Goal: Navigation & Orientation: Find specific page/section

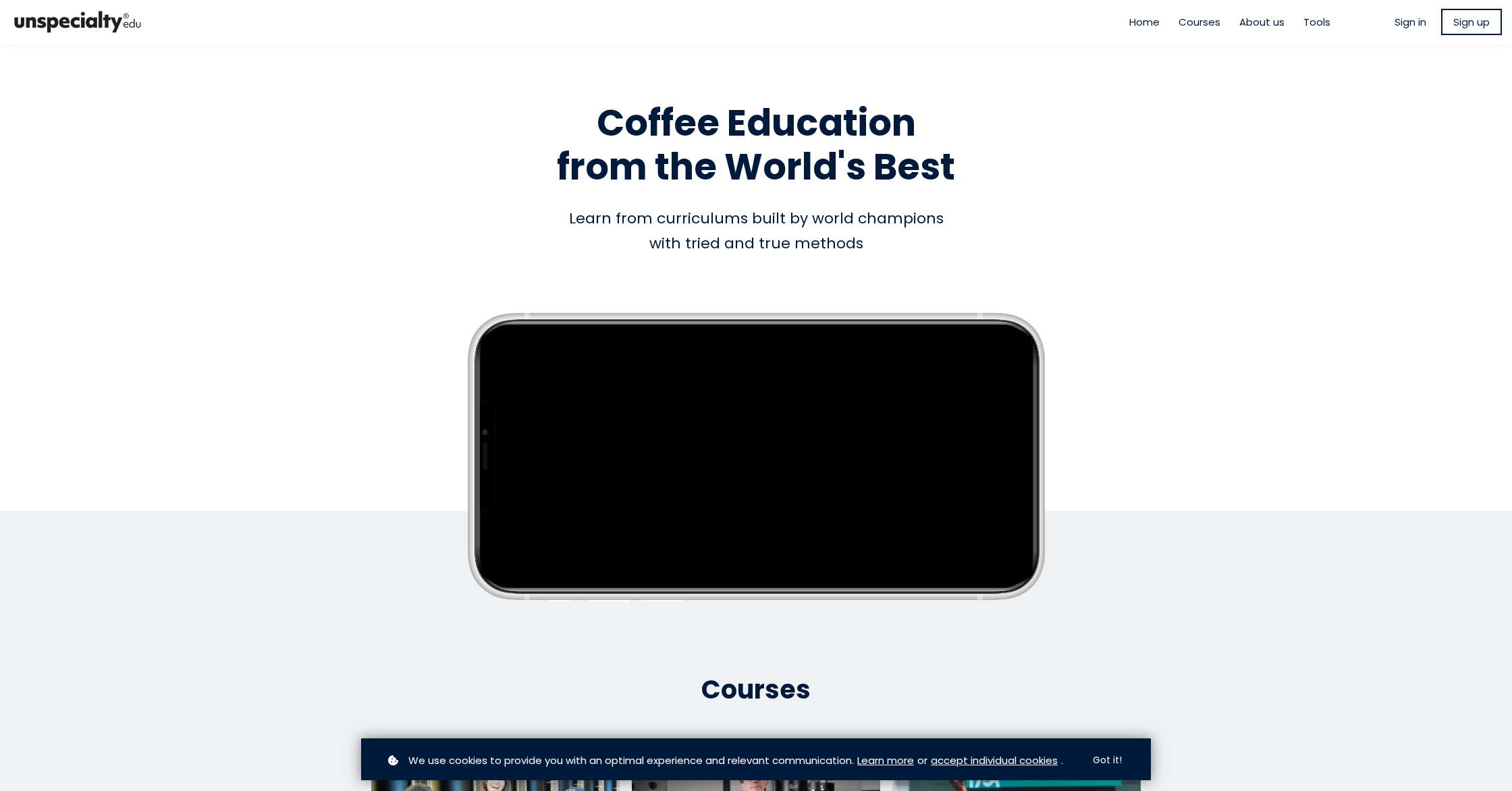
drag, startPoint x: 1331, startPoint y: 128, endPoint x: 1353, endPoint y: 75, distance: 57.4
click at [1331, 128] on section "Empty space, drag to resize Coffee Education from the World's Best Coffee Educa…" at bounding box center [756, 345] width 1512 height 602
click at [1201, 25] on span "Courses" at bounding box center [1199, 22] width 42 height 16
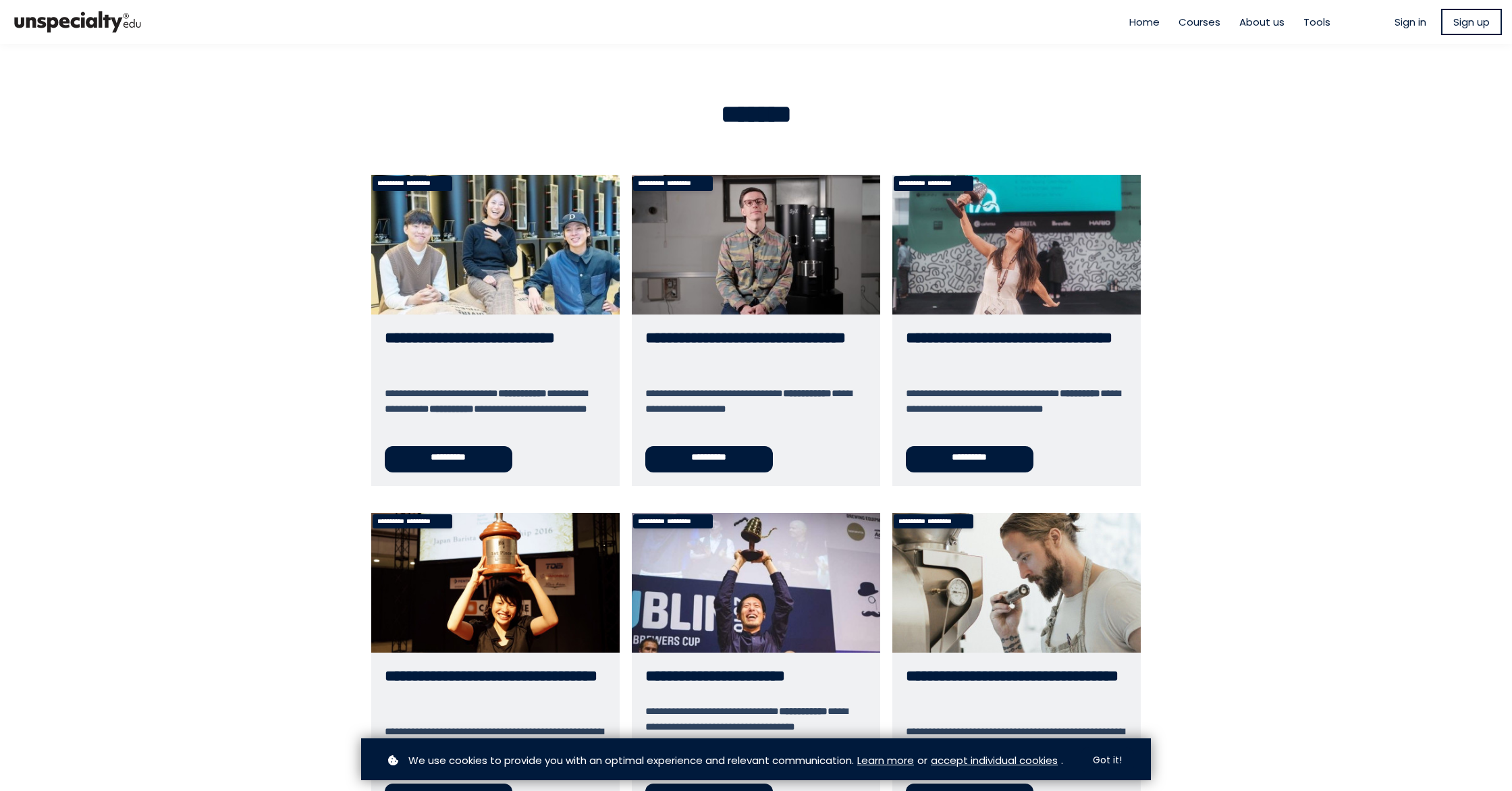
click at [1202, 22] on span "Courses" at bounding box center [1199, 22] width 42 height 16
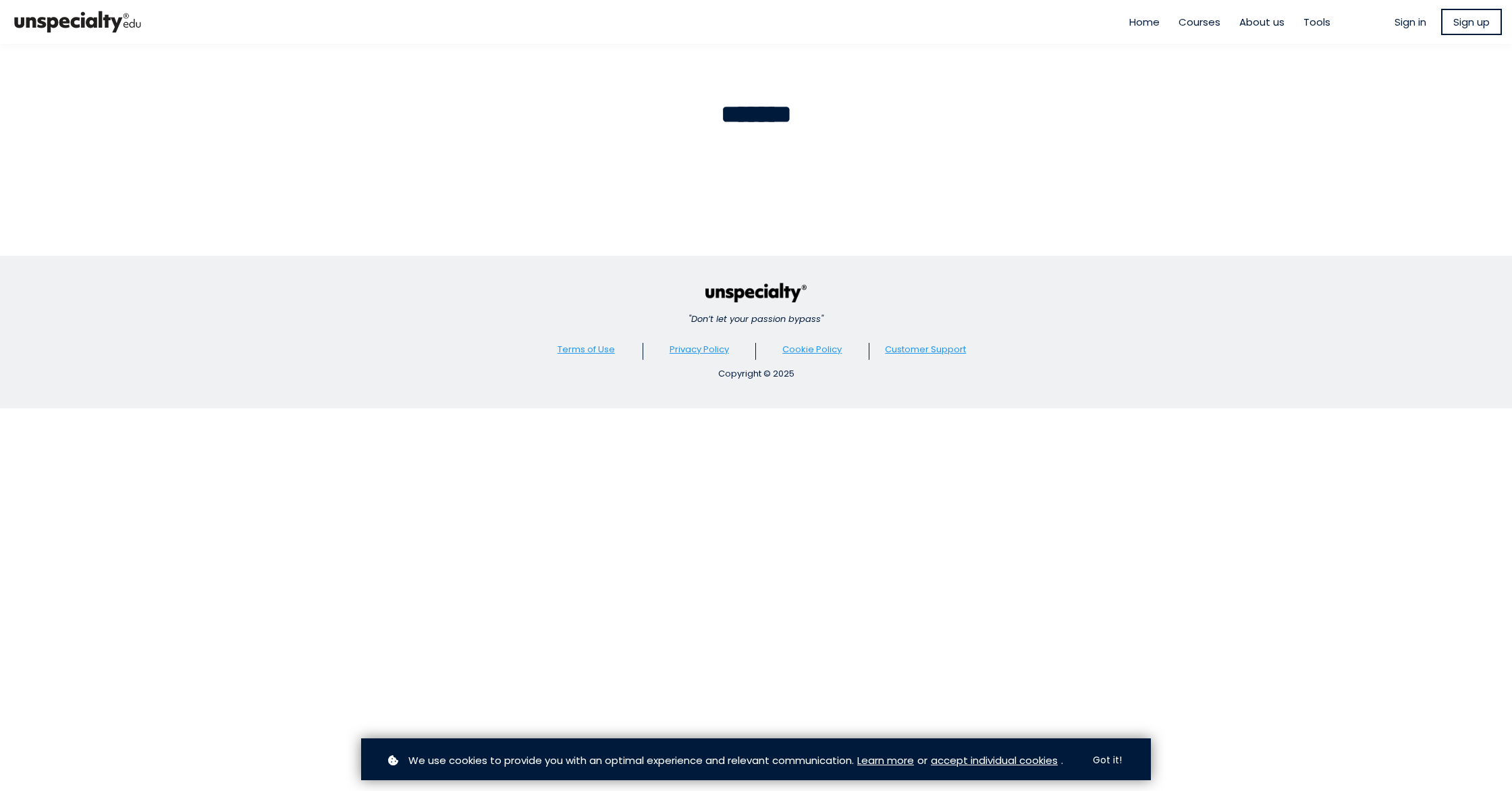
click at [1135, 18] on span "Home" at bounding box center [1144, 22] width 31 height 16
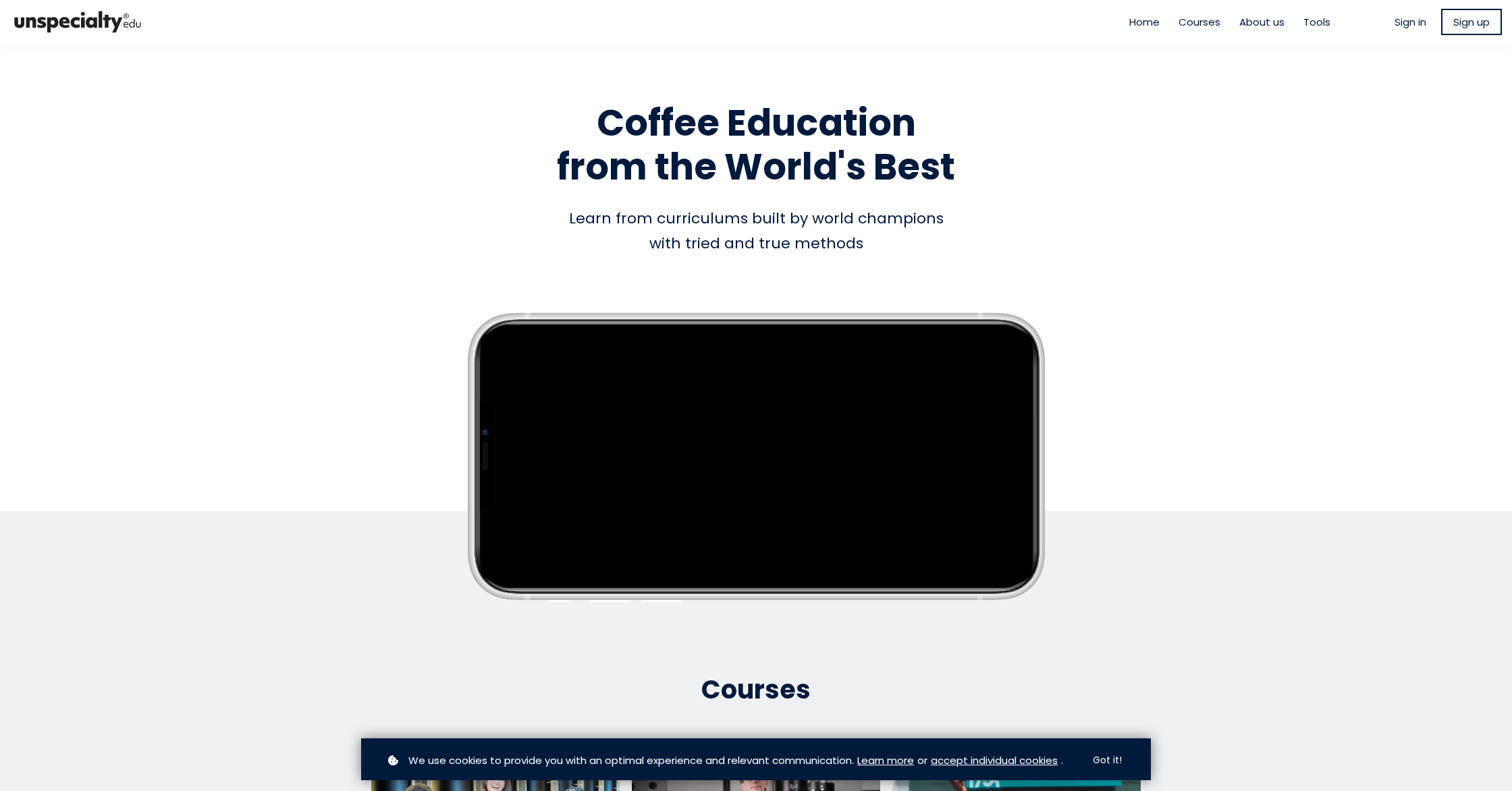
click at [1181, 22] on span "Courses" at bounding box center [1199, 22] width 42 height 16
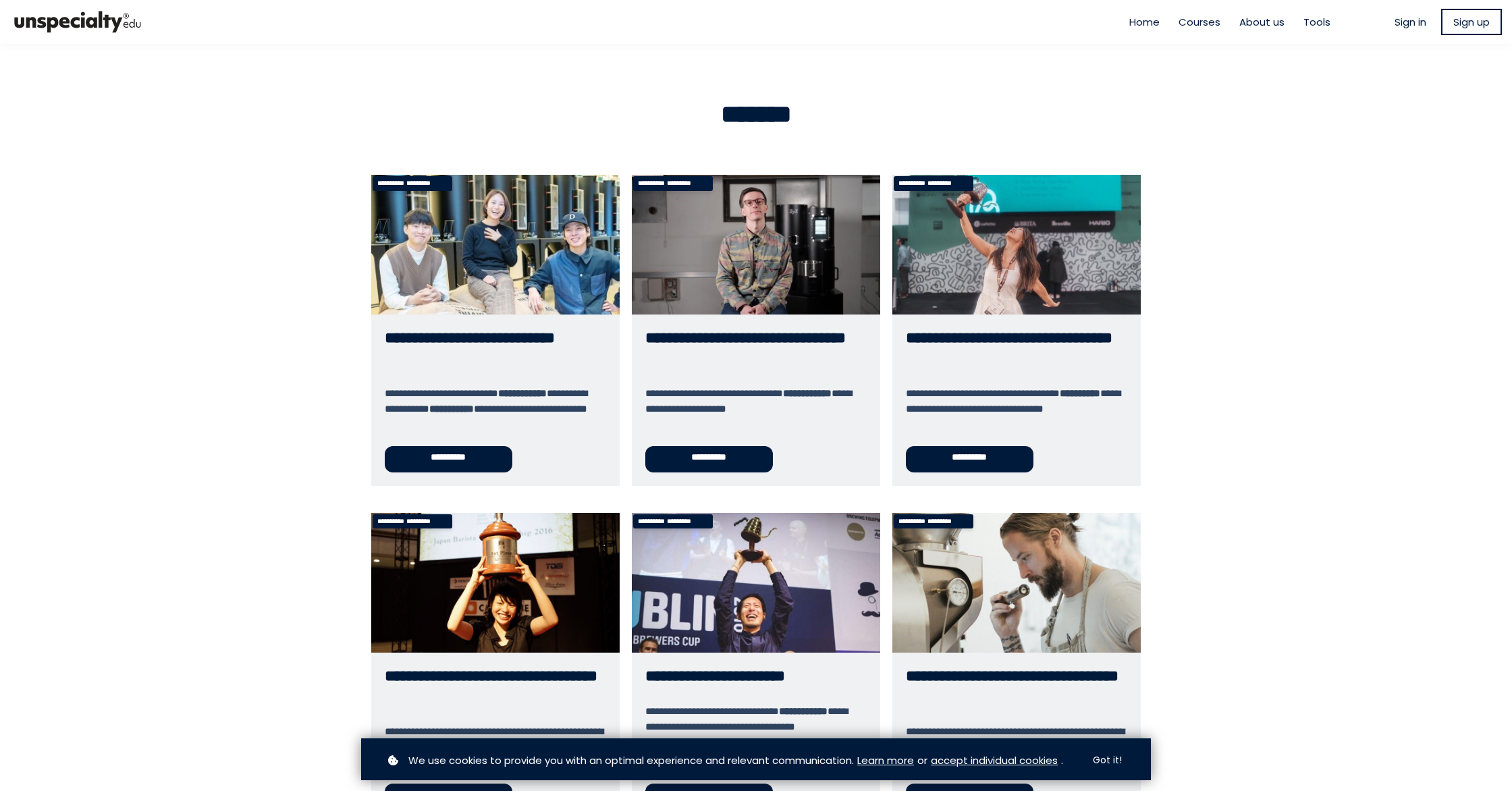
click at [1303, 19] on span "Tools" at bounding box center [1317, 22] width 27 height 16
